Goal: Task Accomplishment & Management: Manage account settings

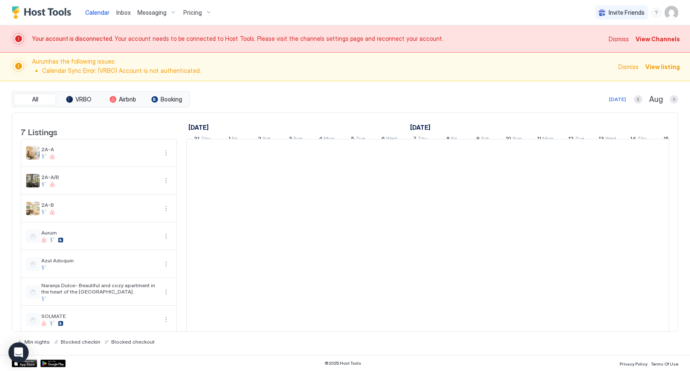
scroll to position [0, 468]
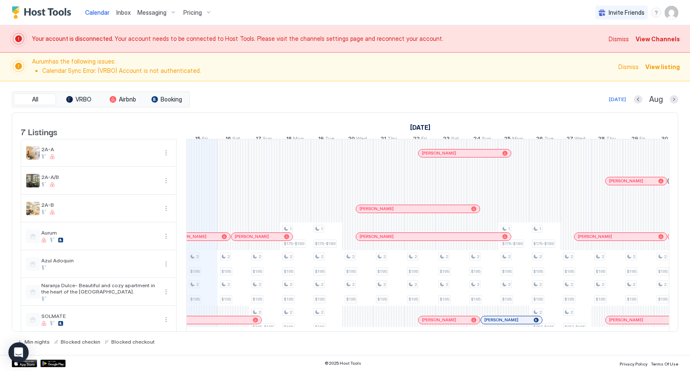
click at [664, 37] on span "View Channels" at bounding box center [658, 39] width 44 height 9
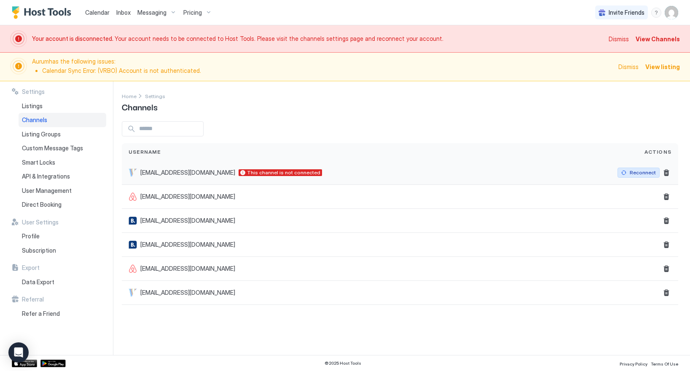
click at [638, 172] on div "Reconnect" at bounding box center [643, 173] width 26 height 8
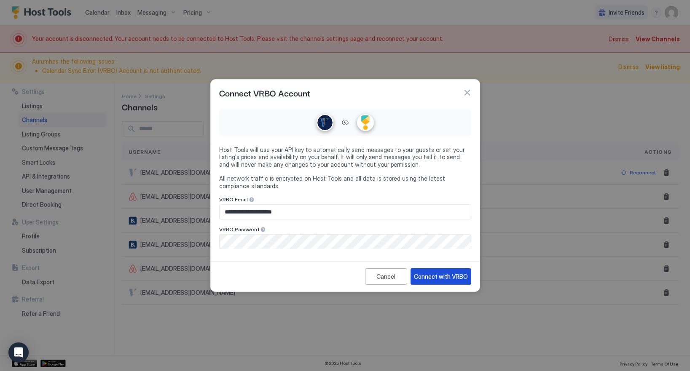
click at [424, 279] on div "Connect with VRBO" at bounding box center [441, 276] width 54 height 9
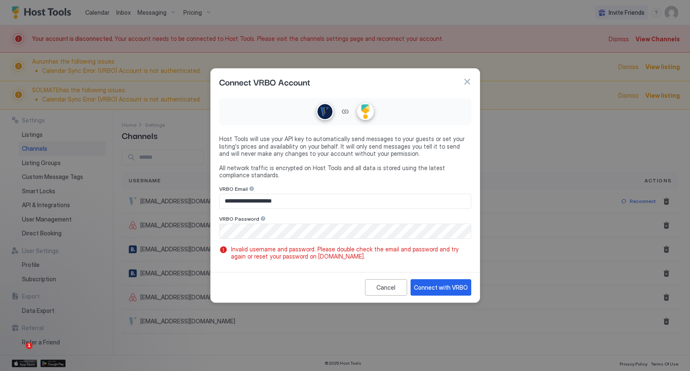
click at [467, 83] on button "button" at bounding box center [467, 82] width 8 height 8
